Goal: Check status

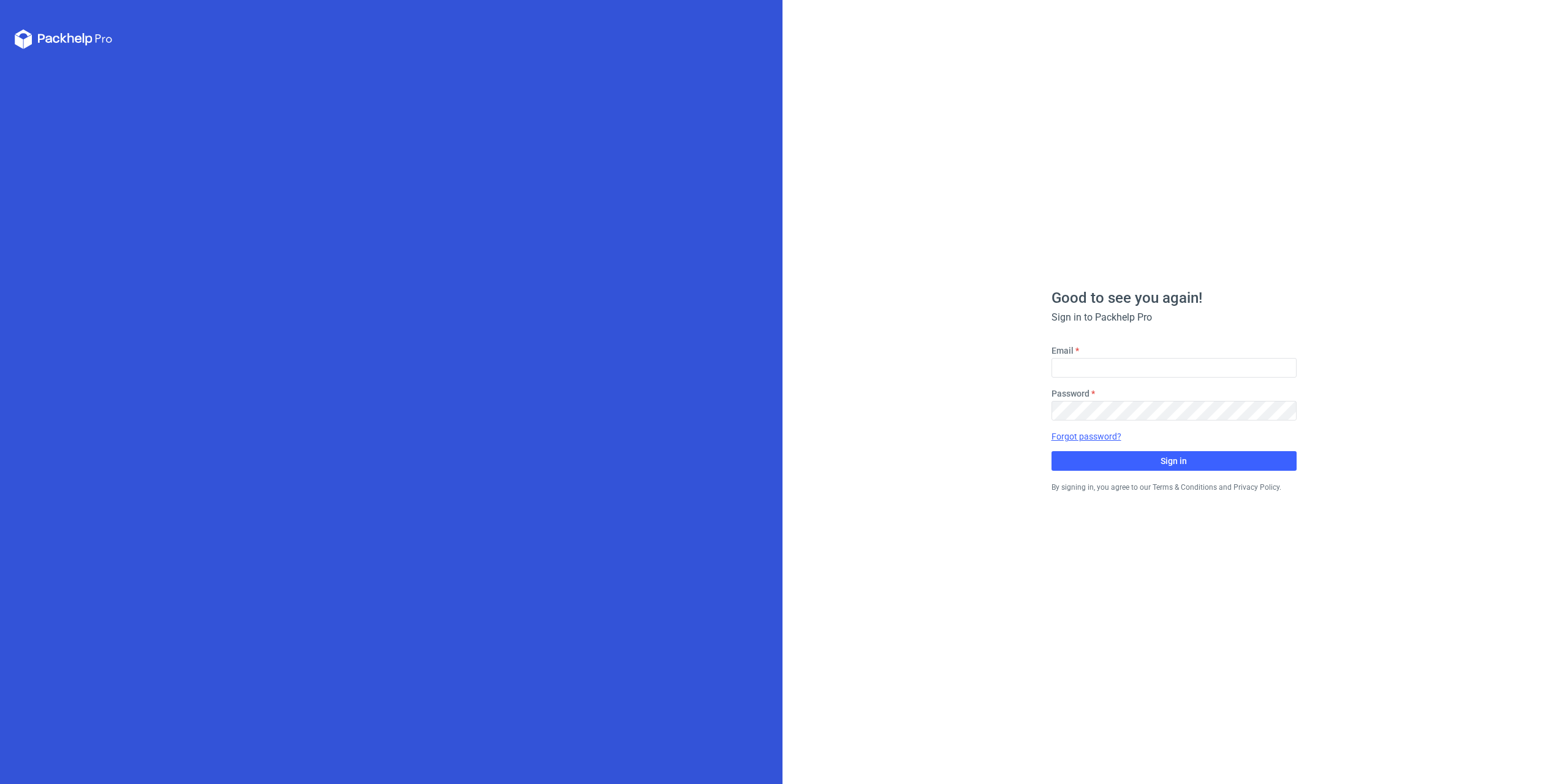
type input "[EMAIL_ADDRESS][DOMAIN_NAME]"
click at [1146, 454] on button "Sign in" at bounding box center [1174, 461] width 245 height 20
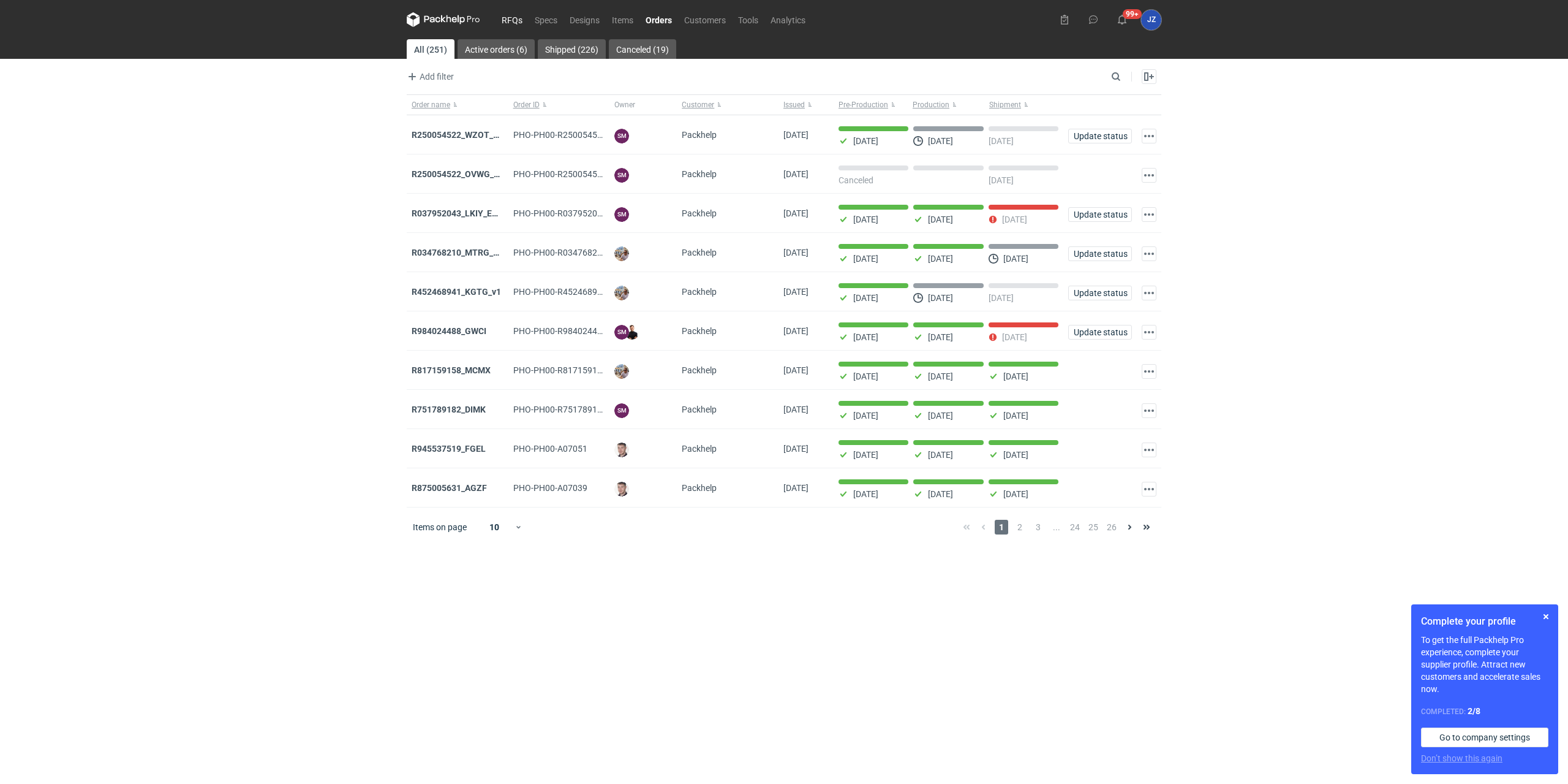
click at [515, 18] on link "RFQs" at bounding box center [512, 19] width 33 height 15
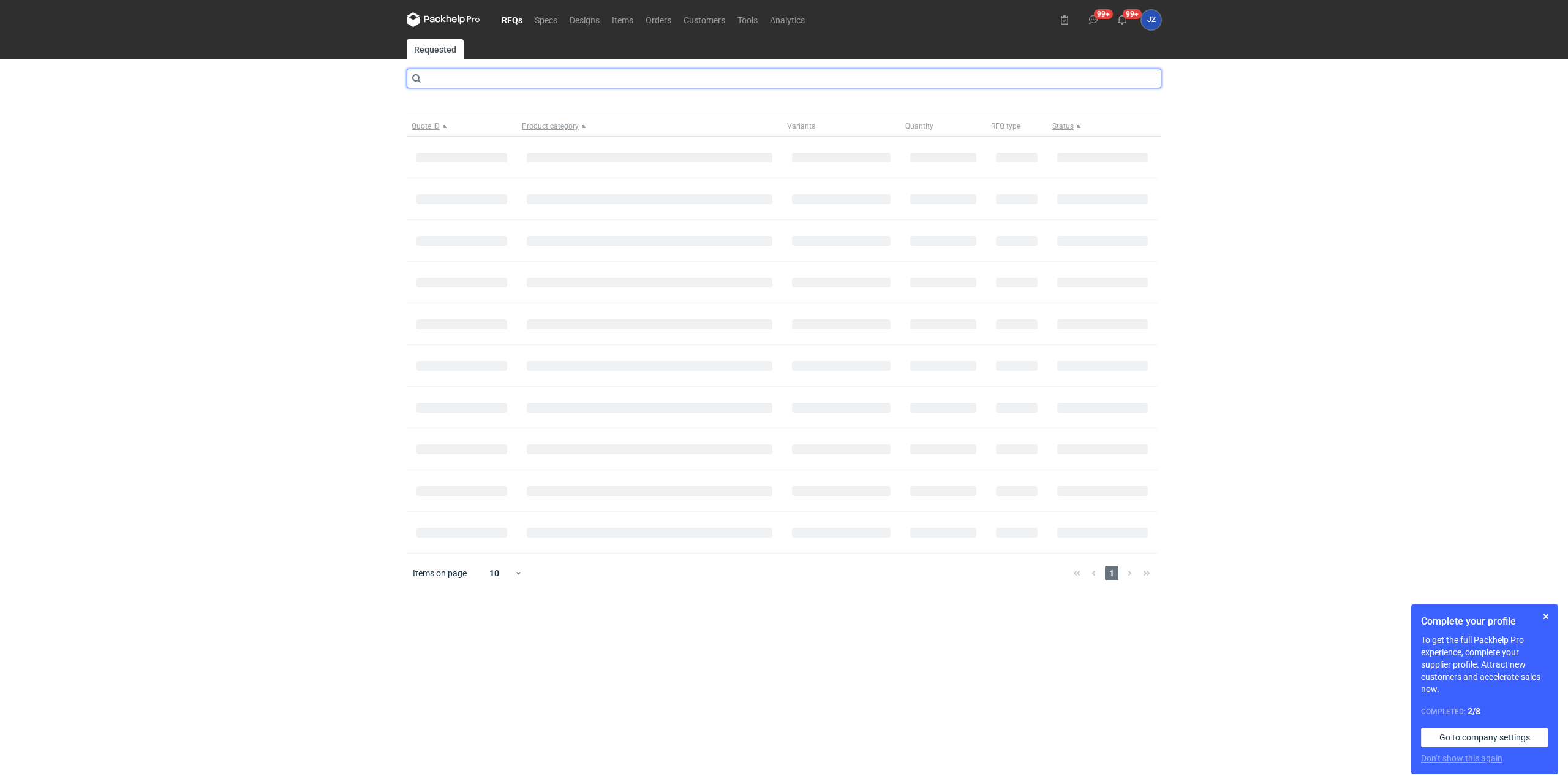
click at [605, 82] on input "text" at bounding box center [784, 78] width 754 height 20
type input "CBGU"
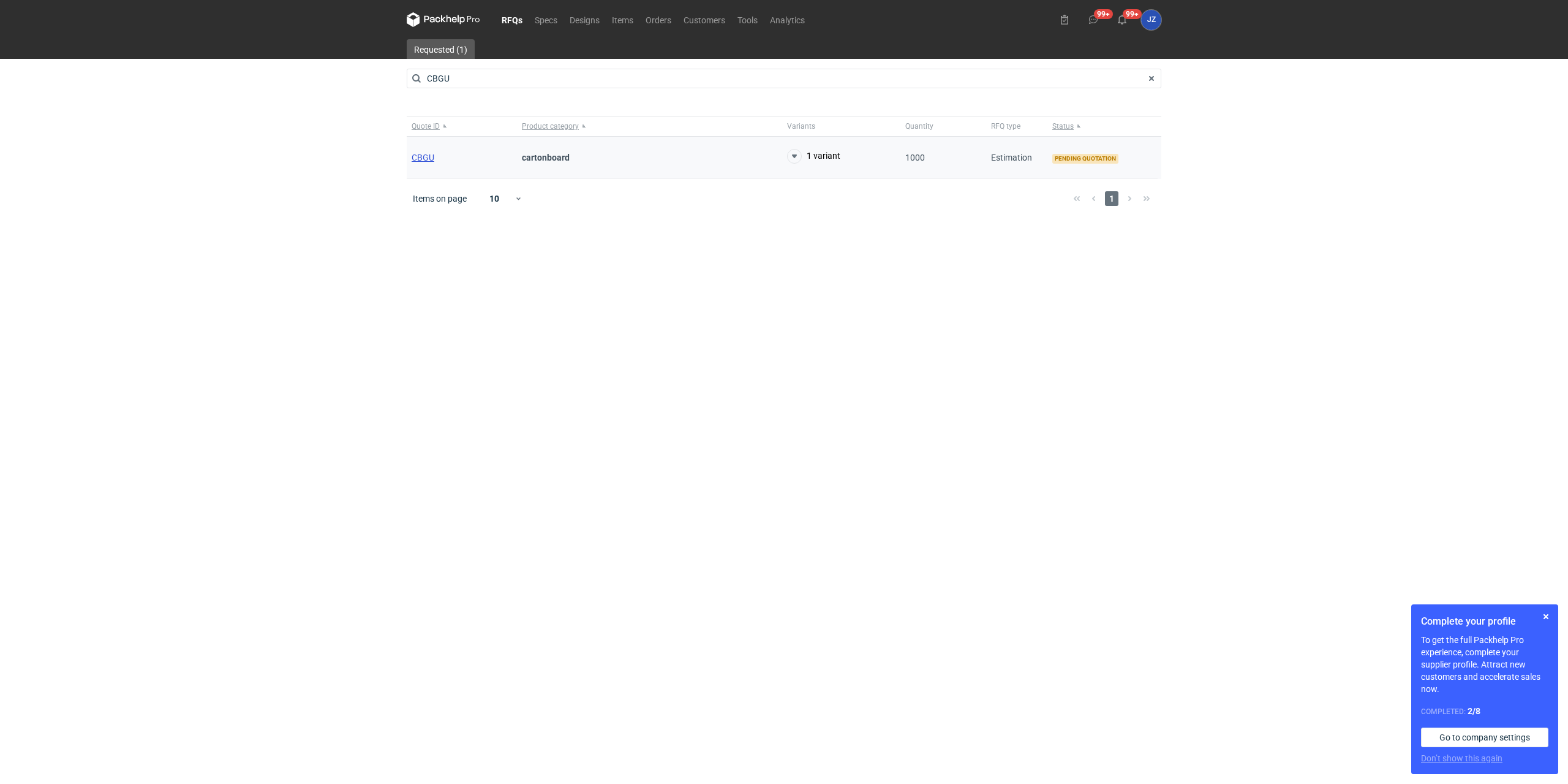
click at [421, 157] on span "CBGU" at bounding box center [423, 157] width 23 height 10
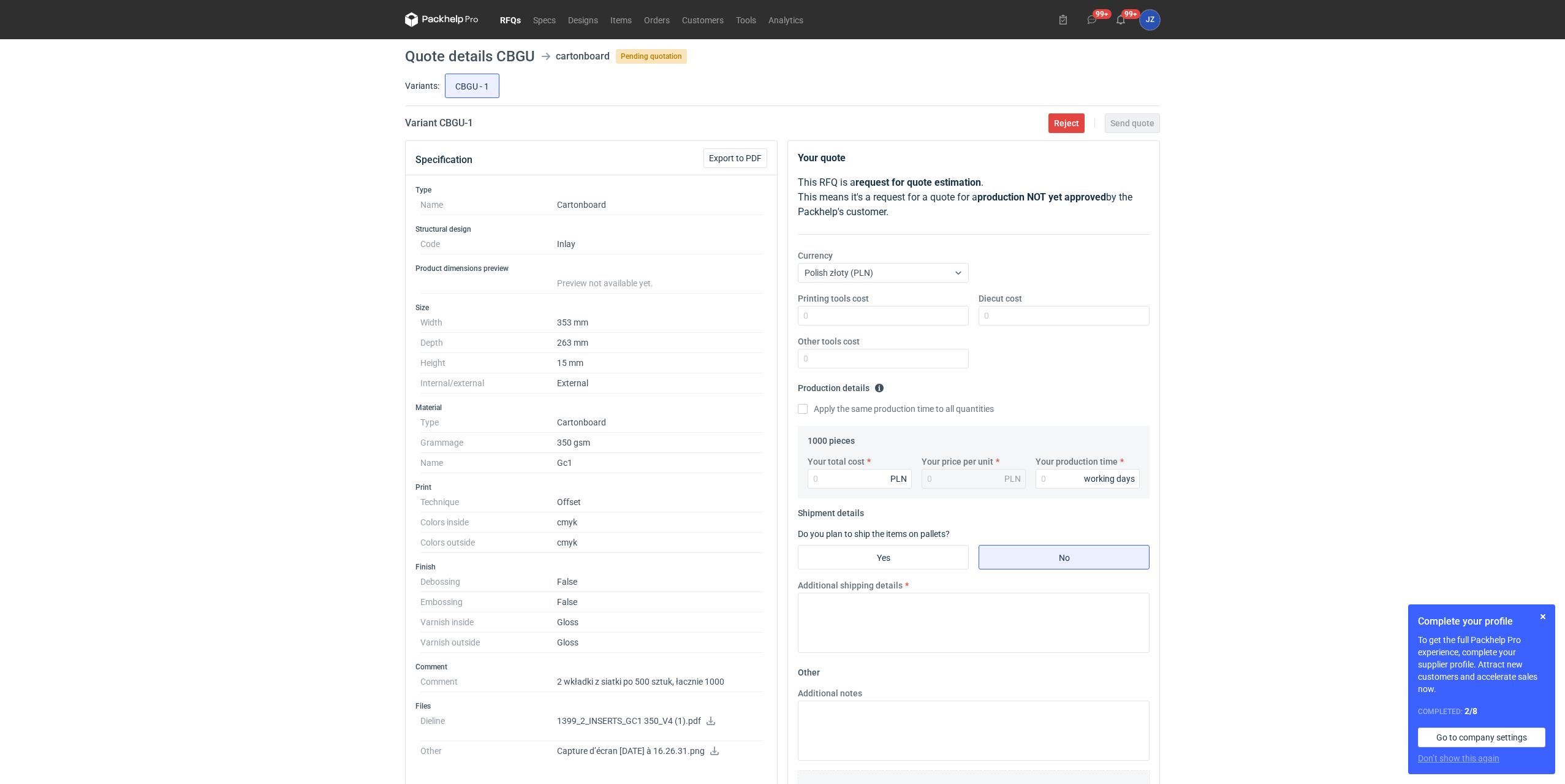
scroll to position [305, 0]
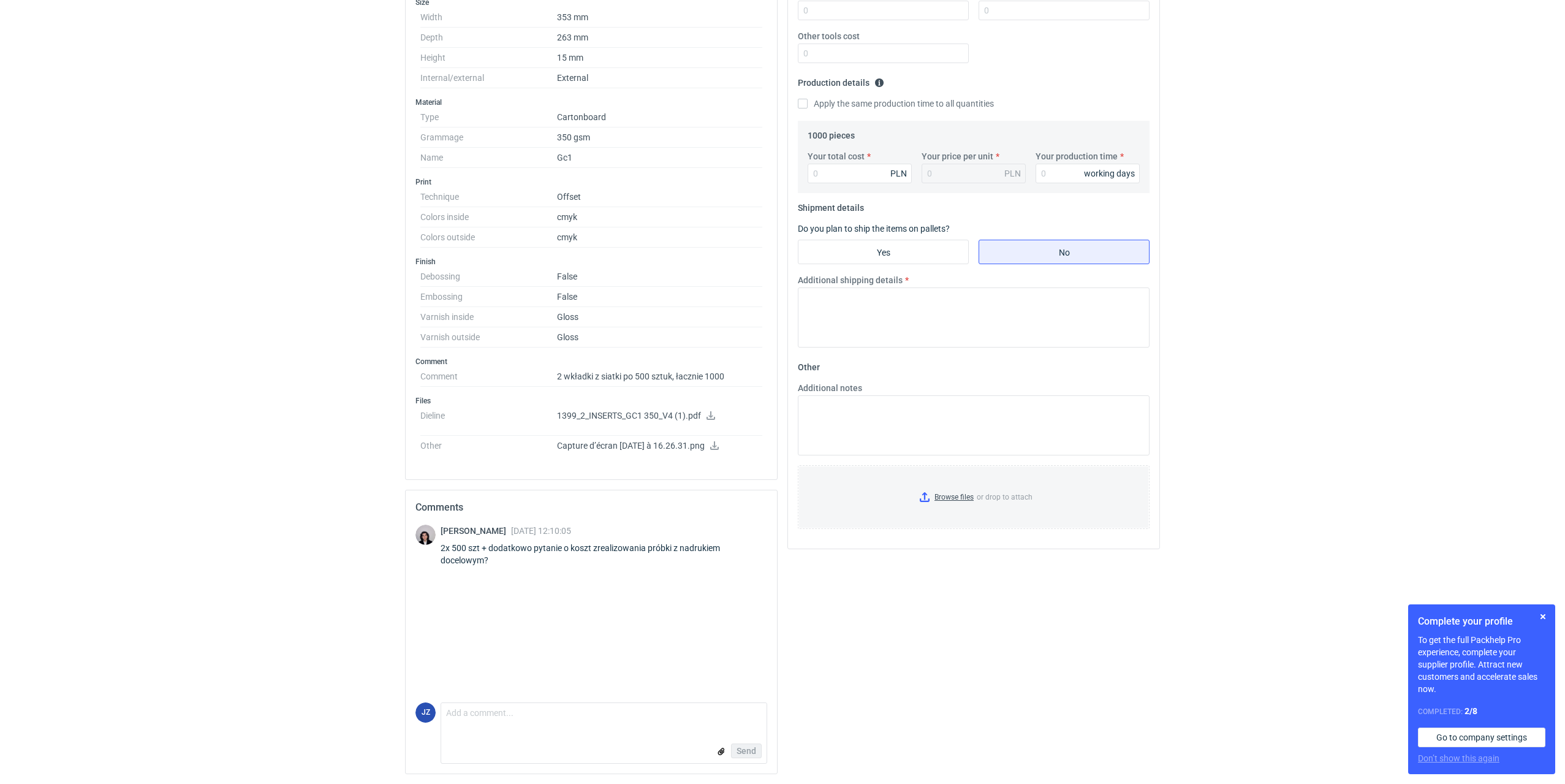
click at [707, 415] on icon at bounding box center [711, 415] width 10 height 8
click at [719, 446] on icon at bounding box center [714, 445] width 8 height 8
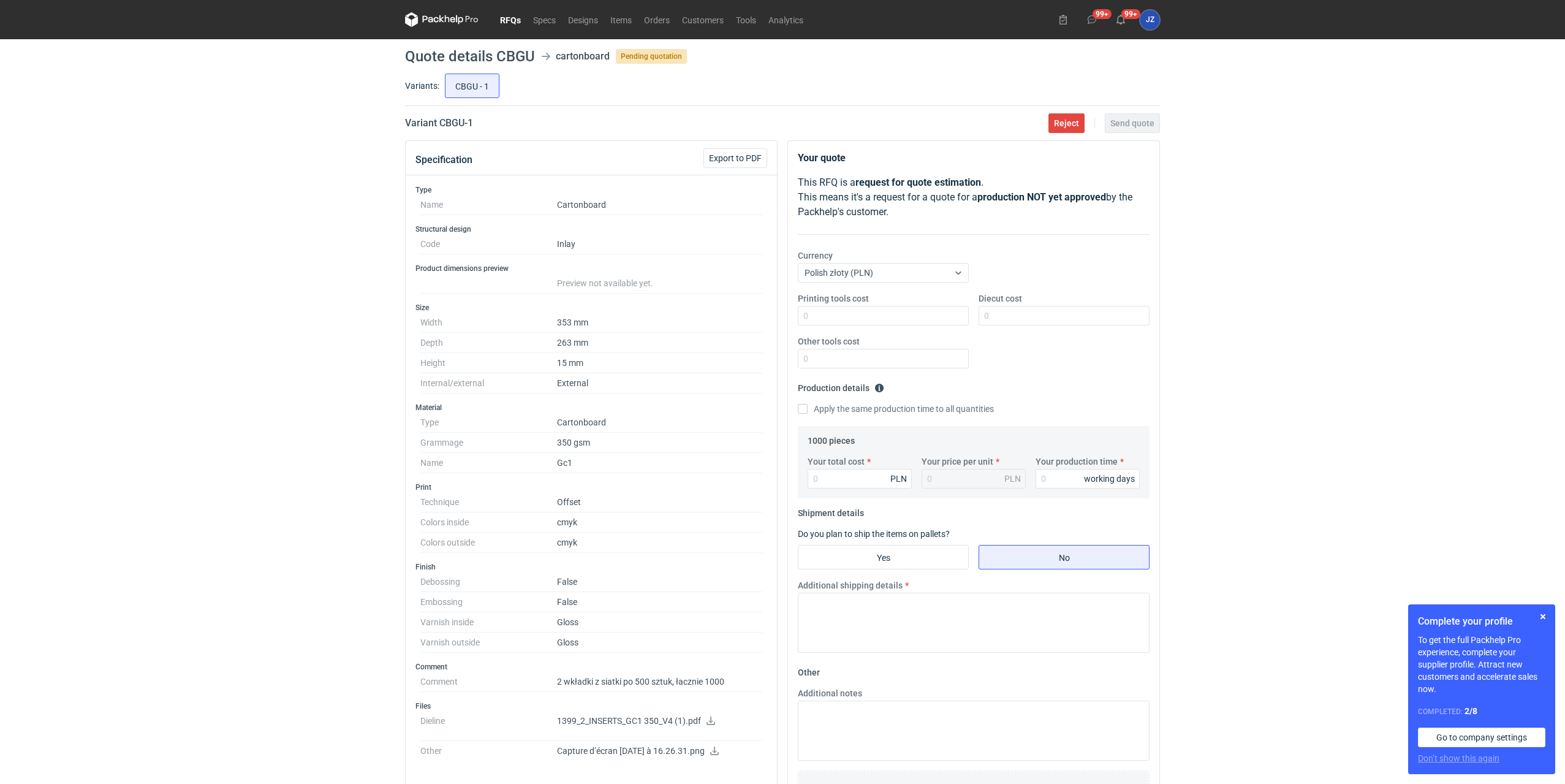
scroll to position [204, 0]
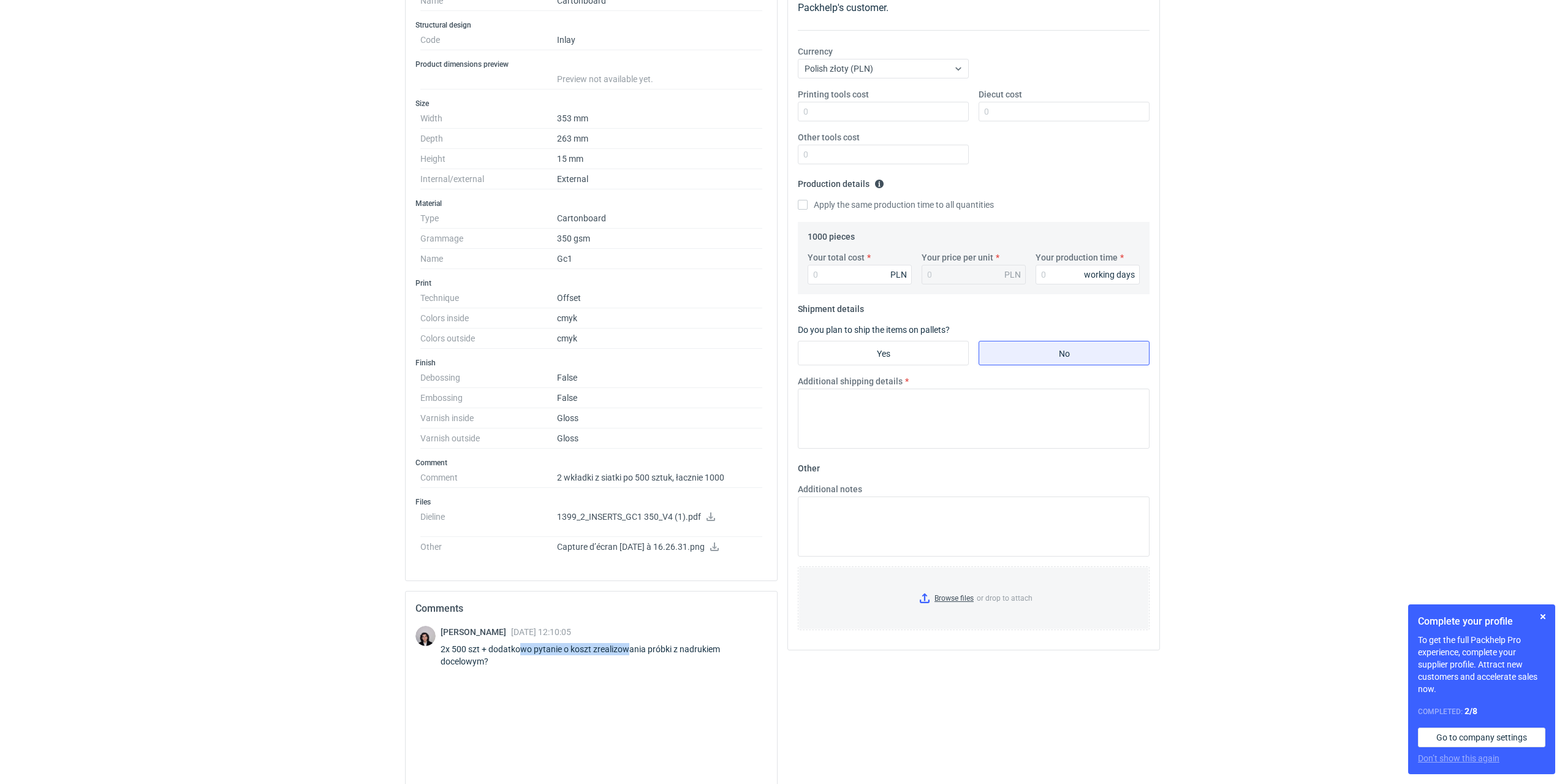
drag, startPoint x: 559, startPoint y: 646, endPoint x: 662, endPoint y: 644, distance: 103.0
click at [639, 646] on div "2x 500 szt + dodatkowo pytanie o koszt zrealizowania próbki z nadrukiem docelow…" at bounding box center [604, 655] width 326 height 24
click at [667, 644] on div "2x 500 szt + dodatkowo pytanie o koszt zrealizowania próbki z nadrukiem docelow…" at bounding box center [604, 655] width 326 height 24
